Goal: Information Seeking & Learning: Learn about a topic

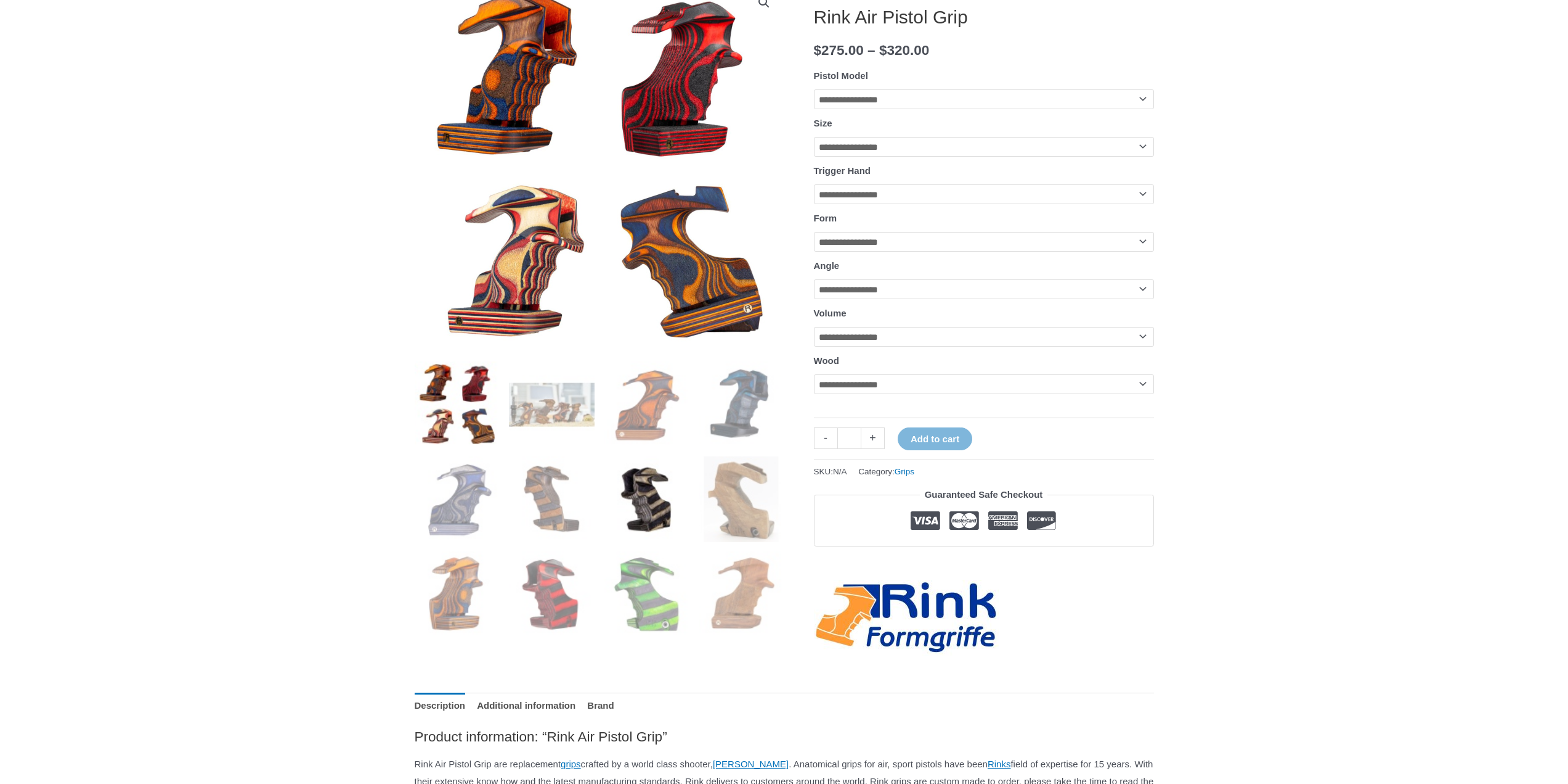
scroll to position [185, 0]
click at [645, 580] on img at bounding box center [646, 593] width 86 height 86
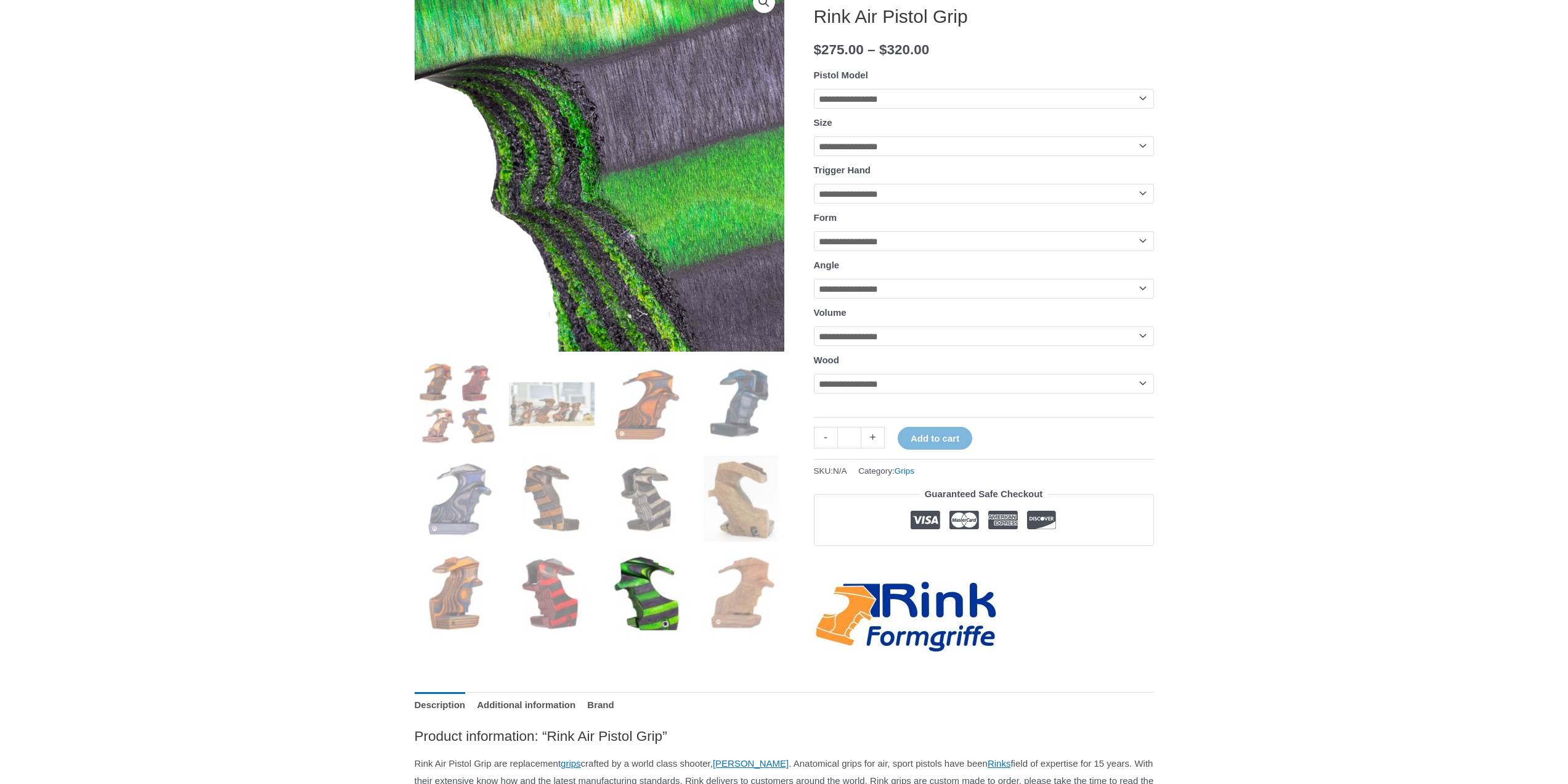
click at [532, 174] on img at bounding box center [757, 148] width 1232 height 1233
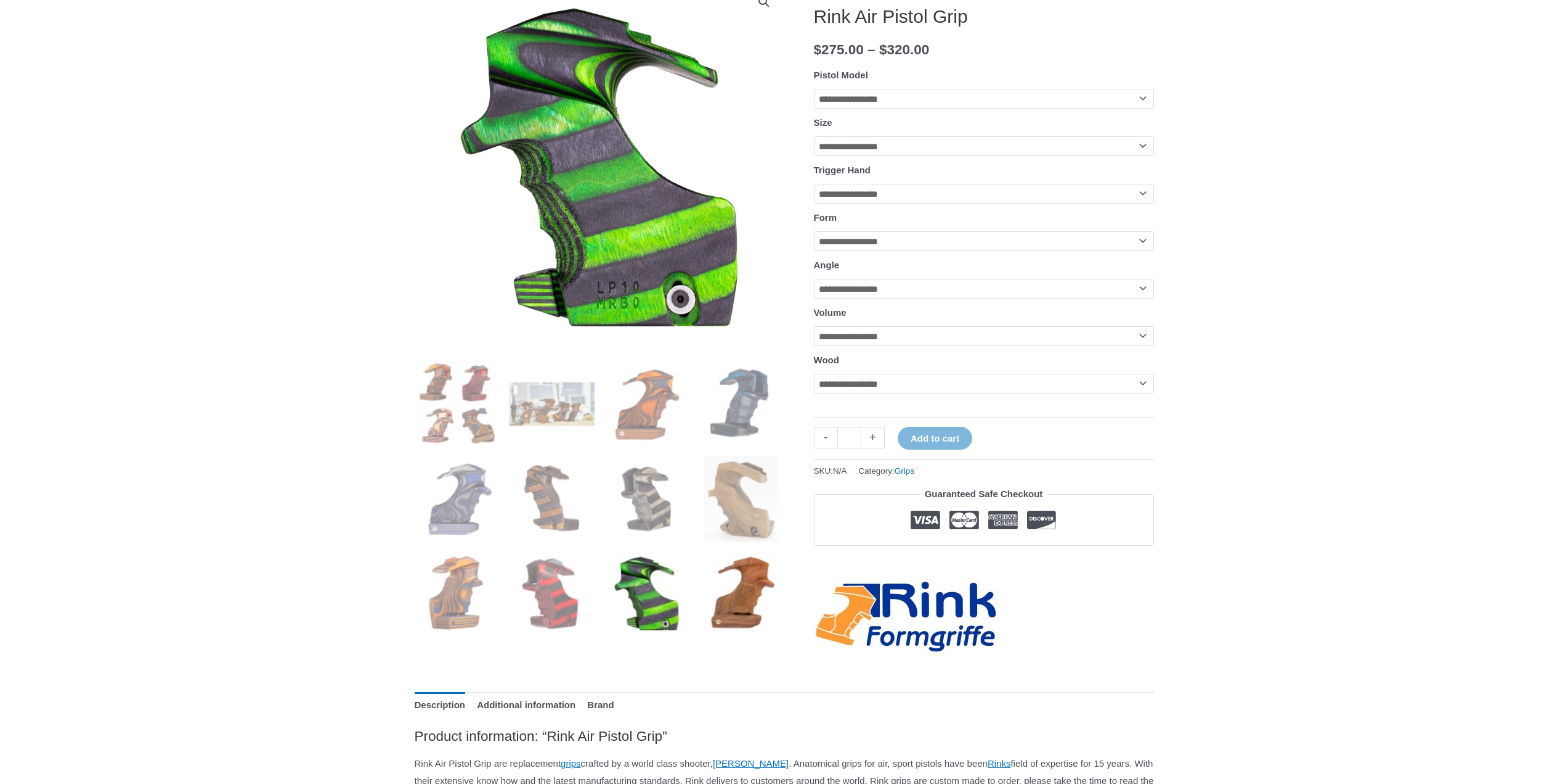
click at [713, 573] on img at bounding box center [741, 593] width 86 height 86
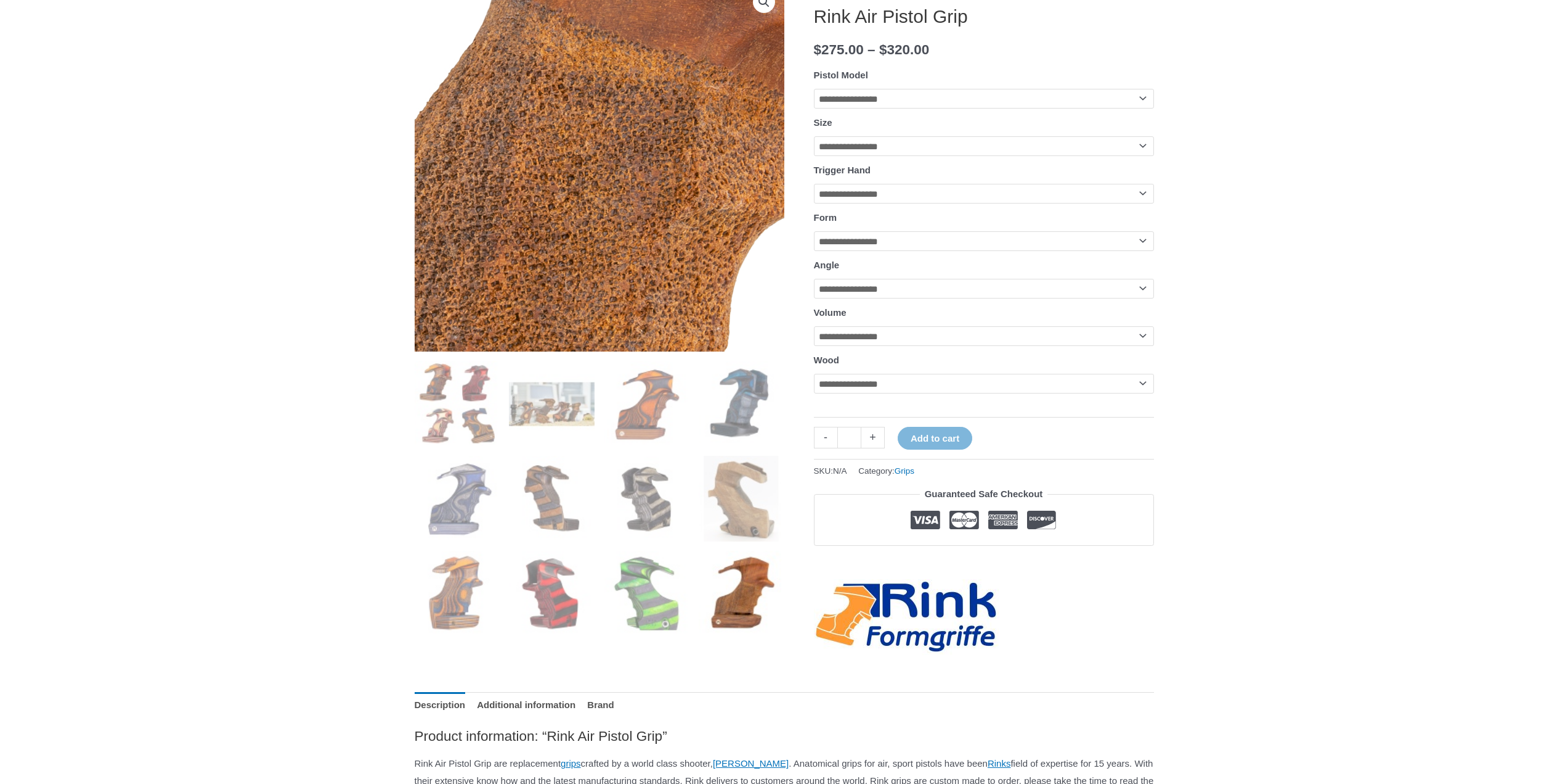
click at [640, 157] on img at bounding box center [504, 187] width 1232 height 1233
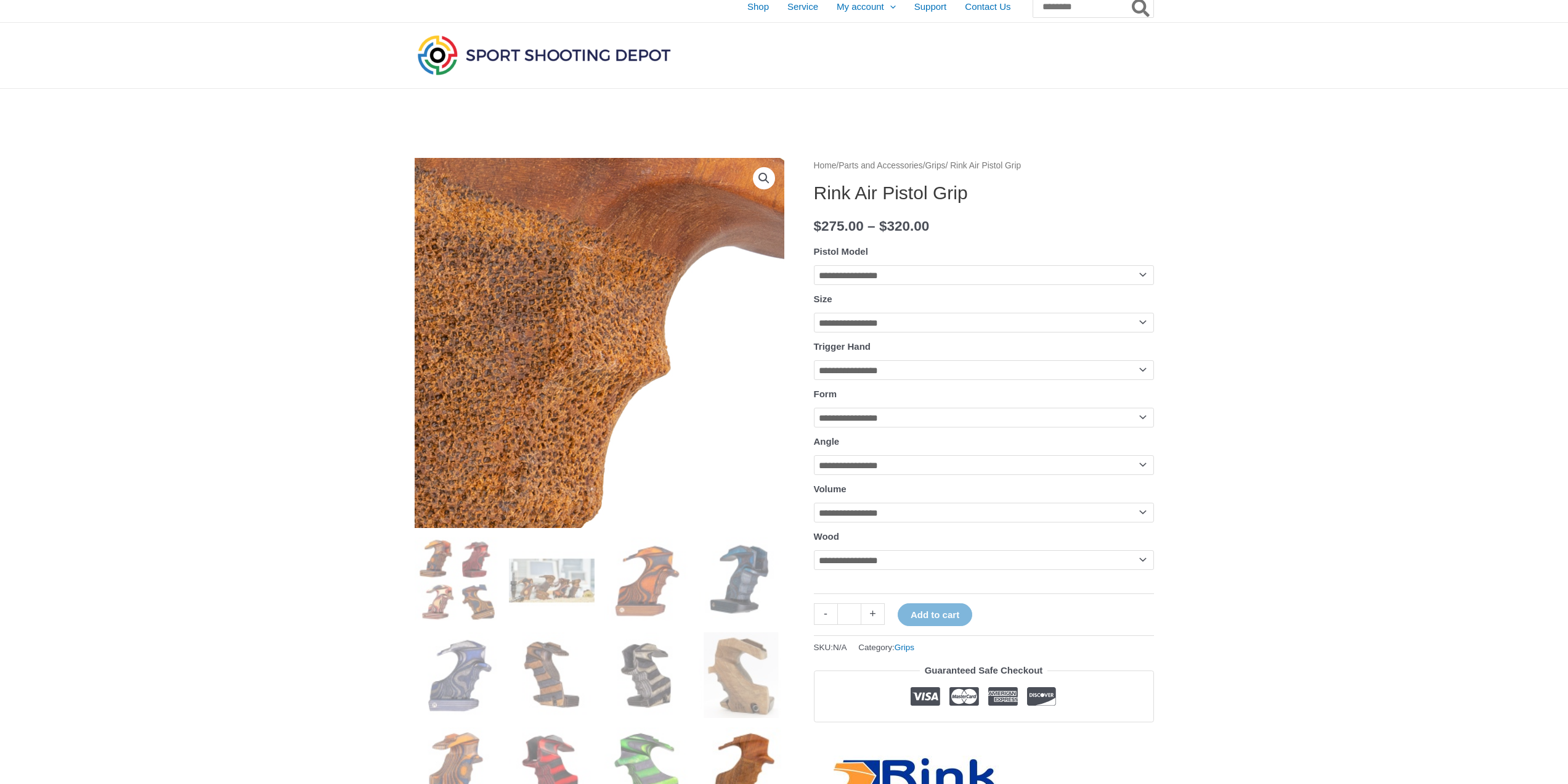
scroll to position [0, 0]
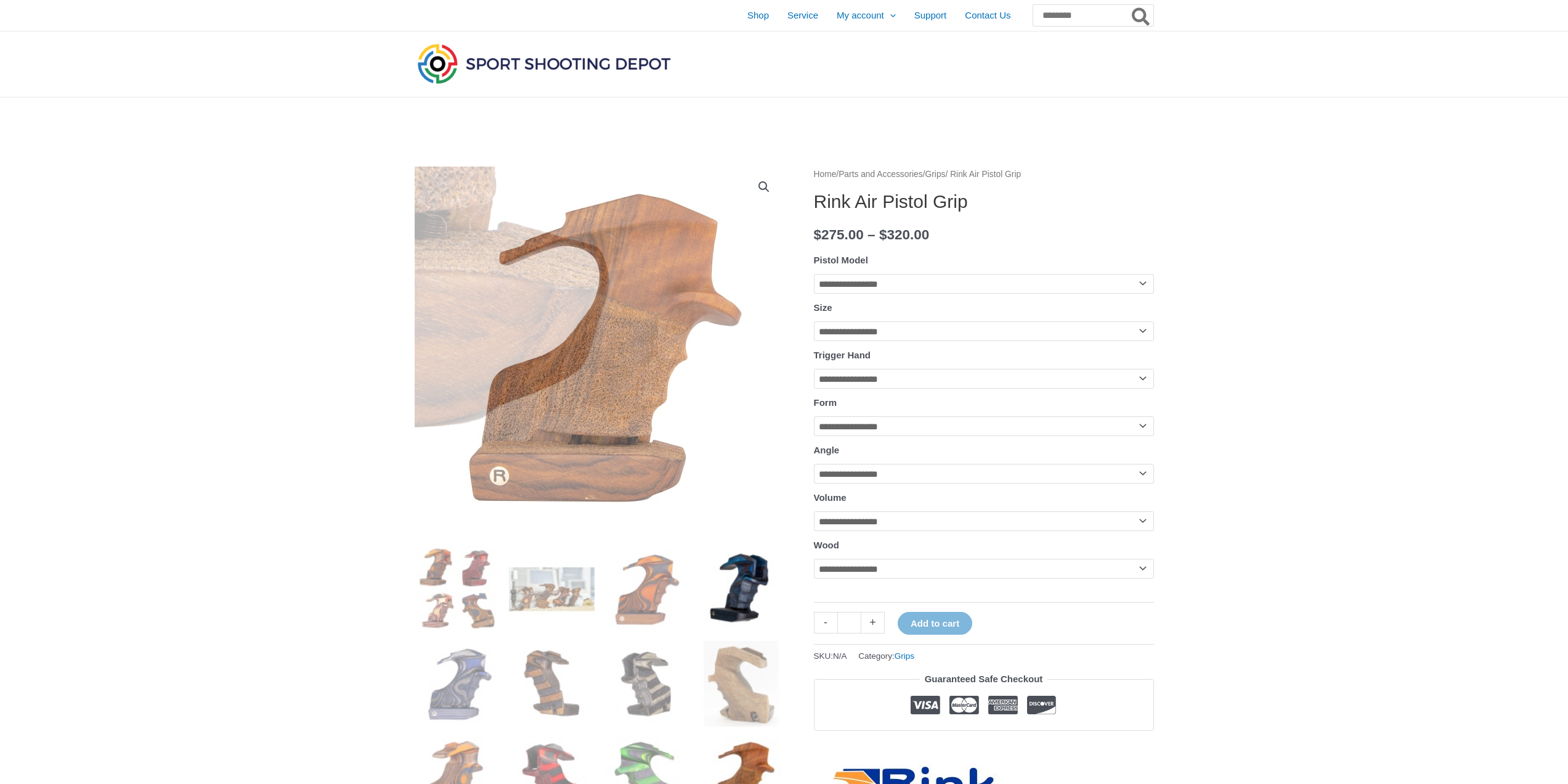
click at [728, 587] on img at bounding box center [741, 588] width 86 height 86
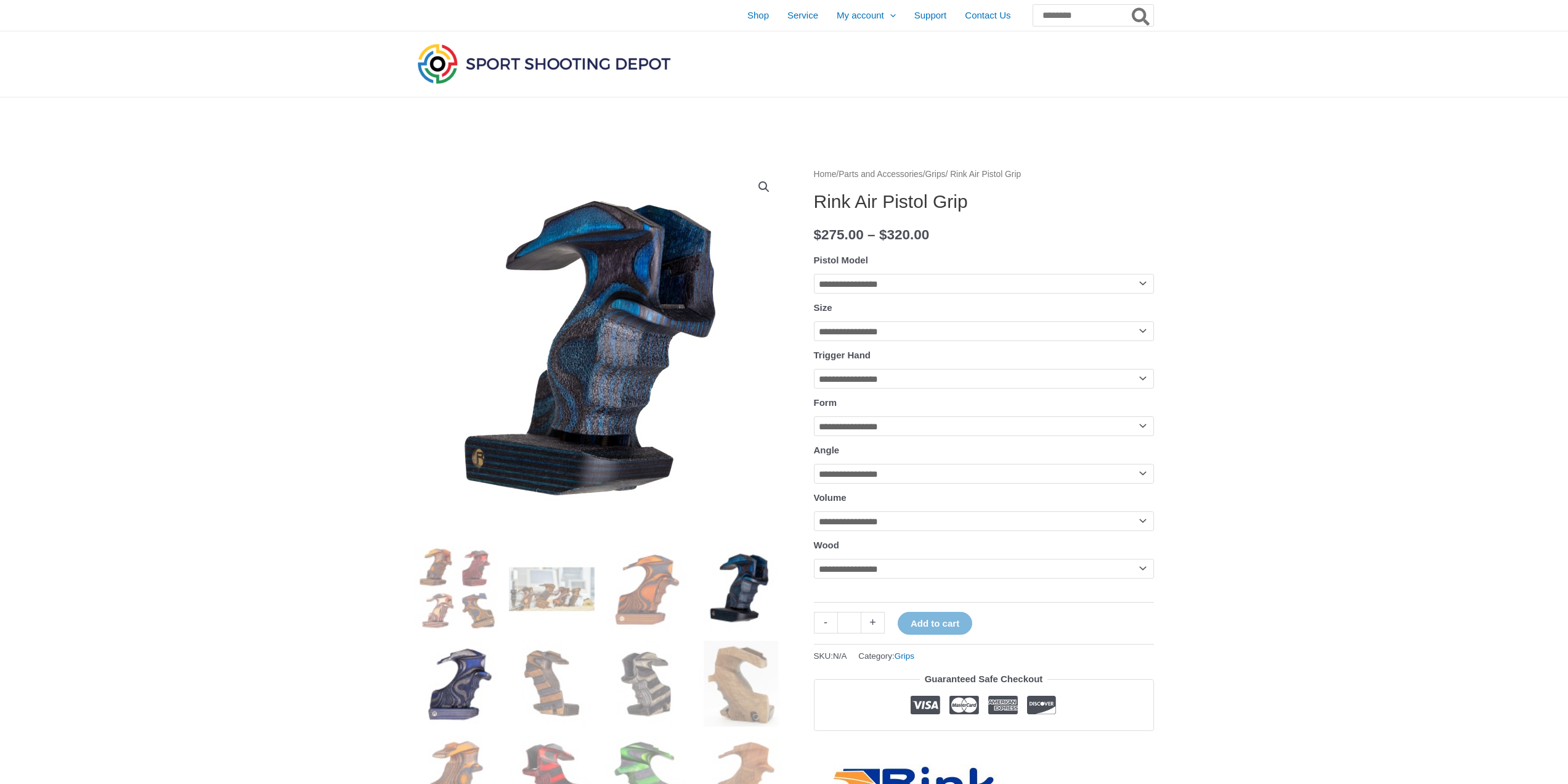
click at [480, 718] on img at bounding box center [457, 683] width 86 height 86
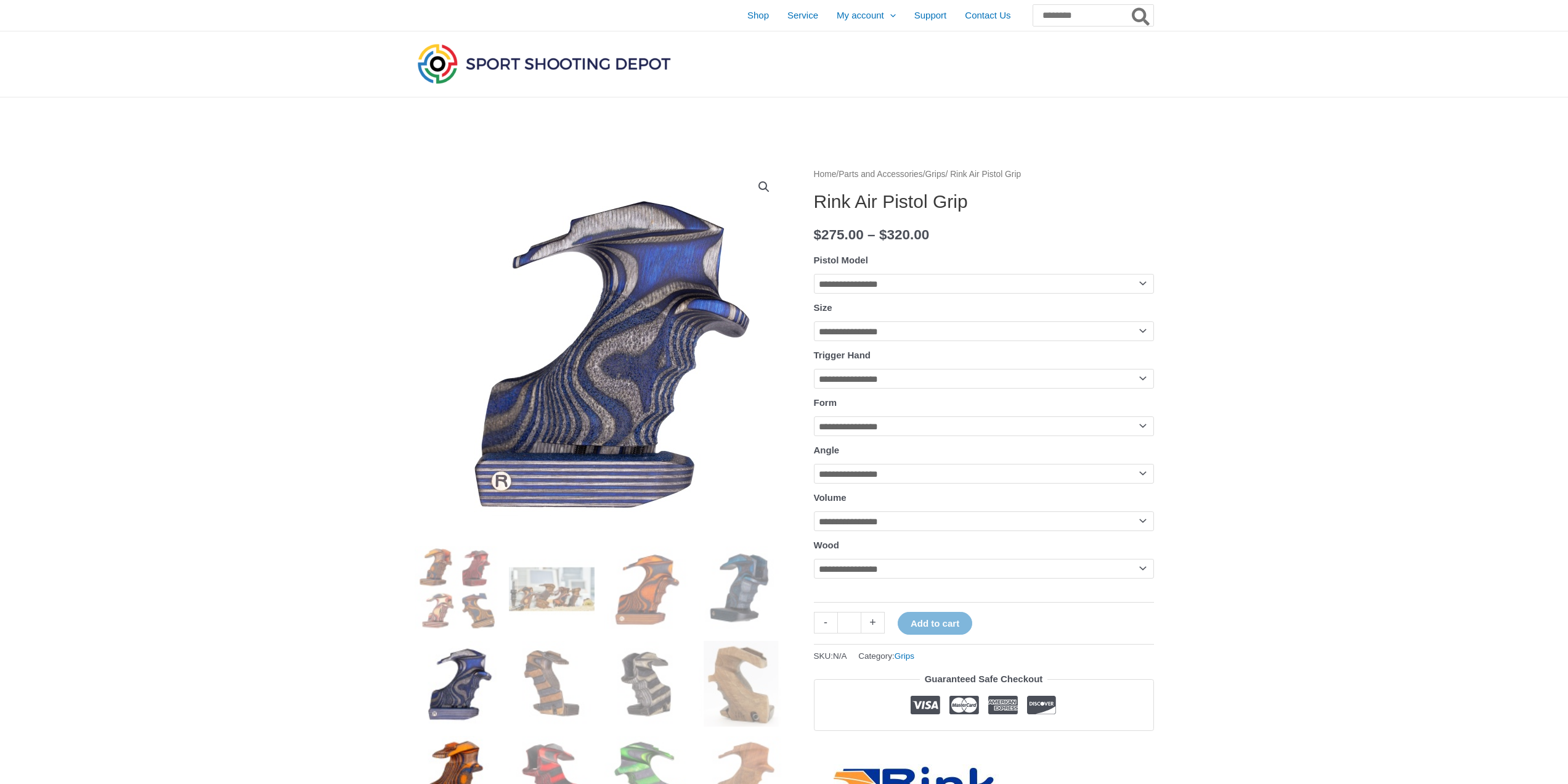
click at [460, 751] on img at bounding box center [457, 778] width 86 height 86
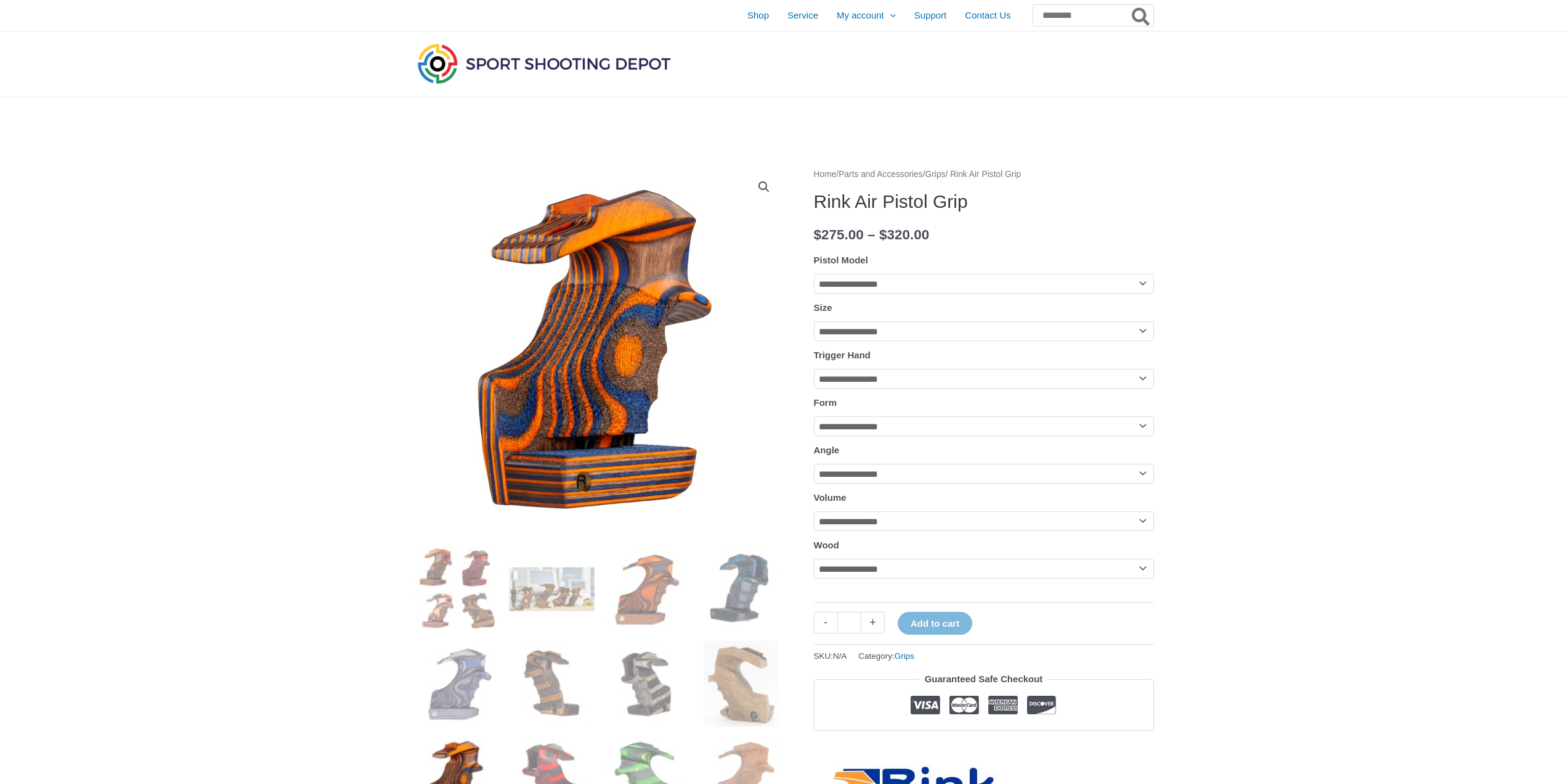
click at [606, 358] on img at bounding box center [600, 352] width 370 height 370
click at [762, 181] on link "View full-screen image gallery" at bounding box center [764, 187] width 22 height 22
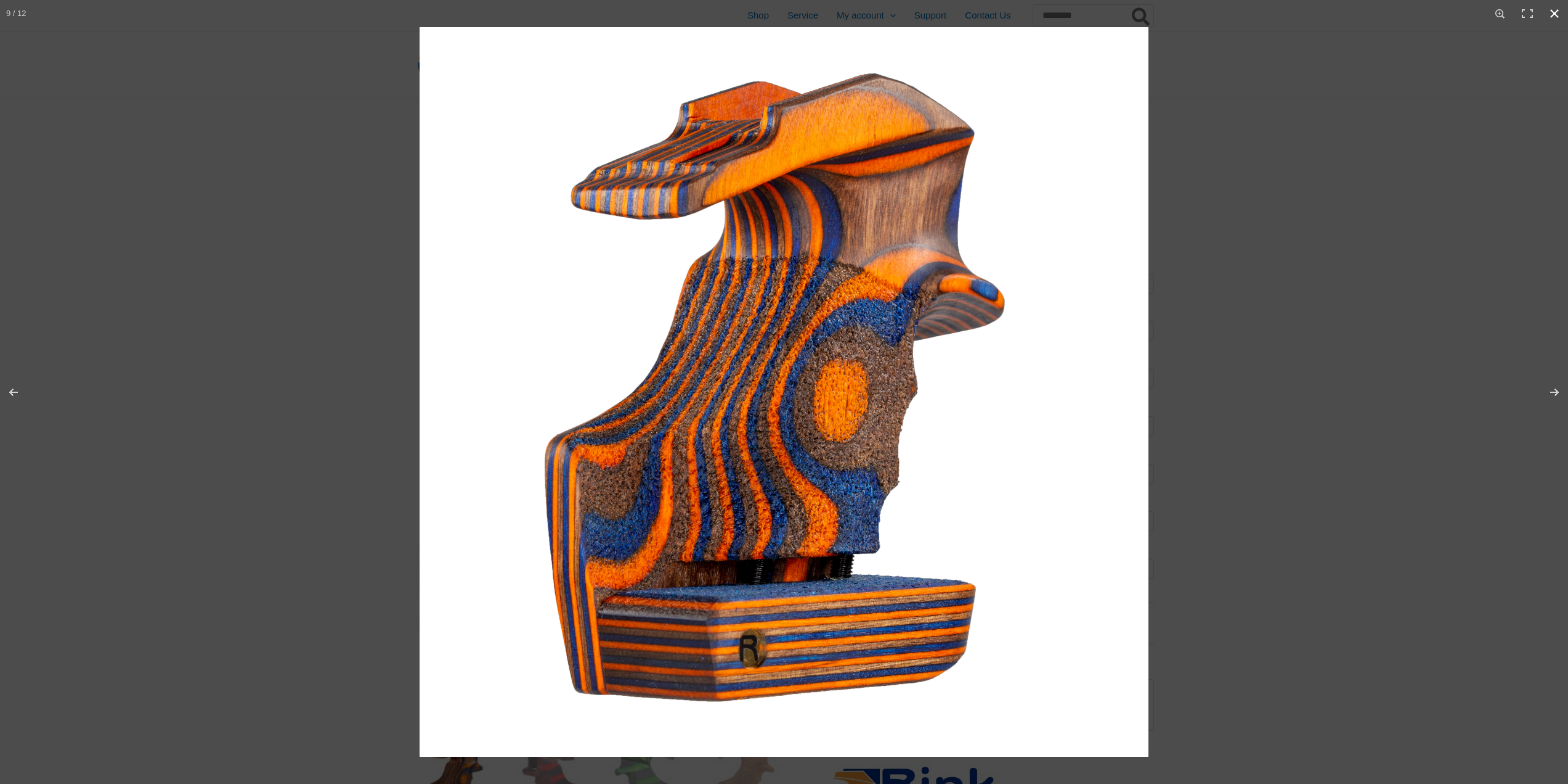
click at [1277, 267] on div at bounding box center [1203, 419] width 1568 height 784
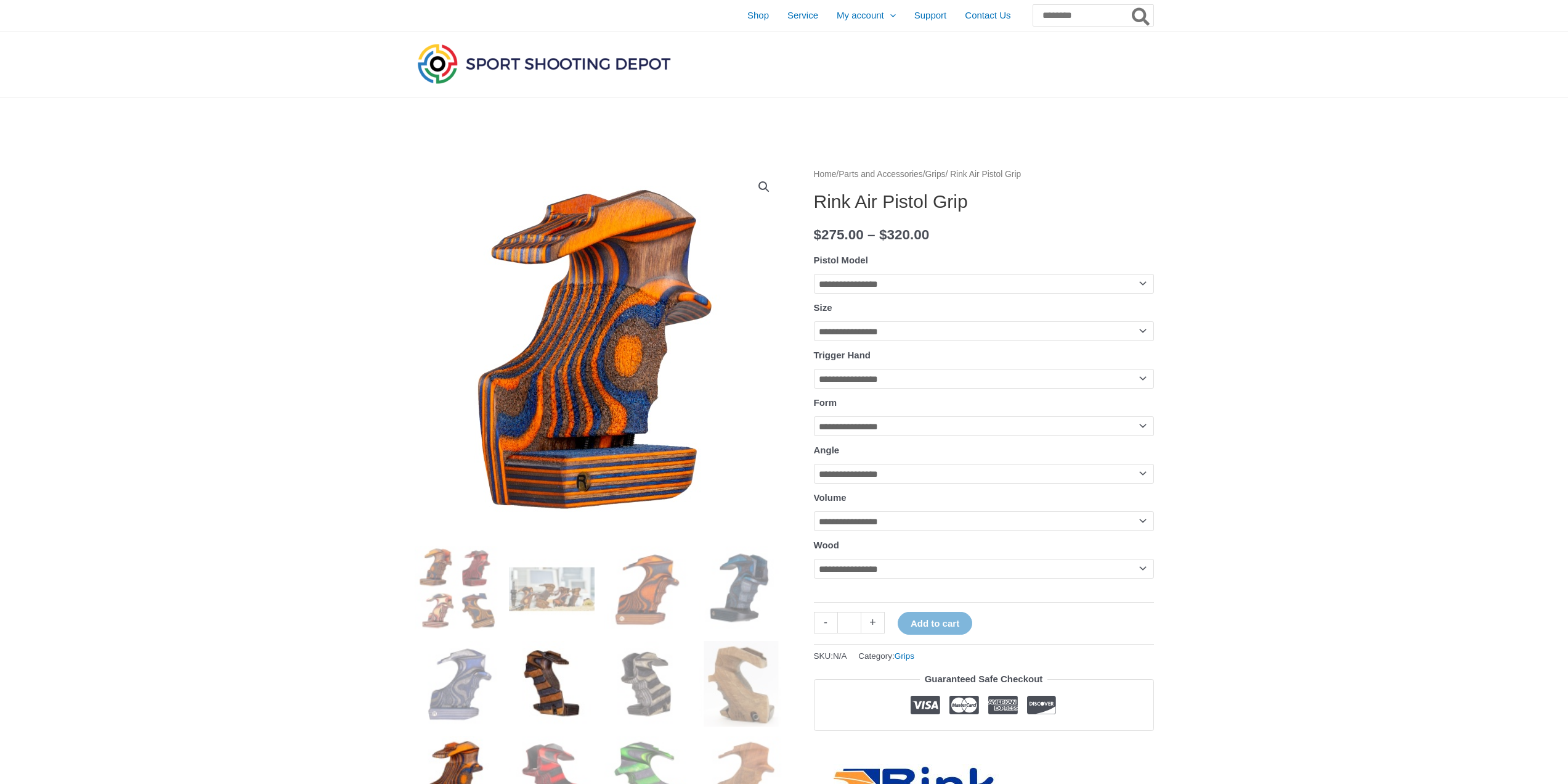
click at [557, 665] on img at bounding box center [551, 683] width 86 height 86
